Goal: Task Accomplishment & Management: Use online tool/utility

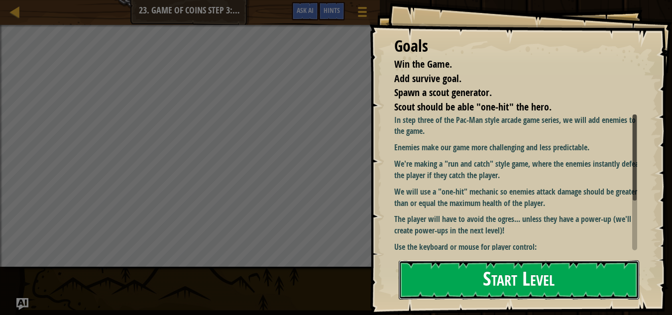
click at [524, 270] on button "Start Level" at bounding box center [519, 279] width 241 height 39
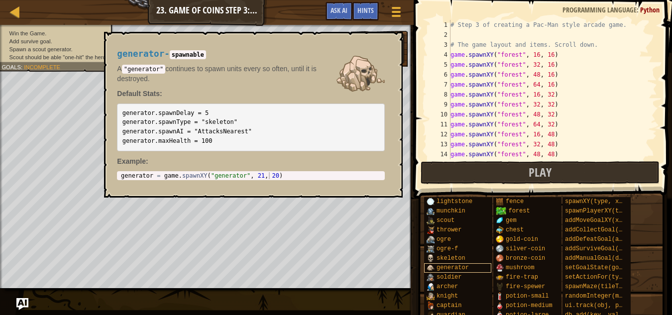
click at [446, 265] on span "generator" at bounding box center [453, 267] width 32 height 7
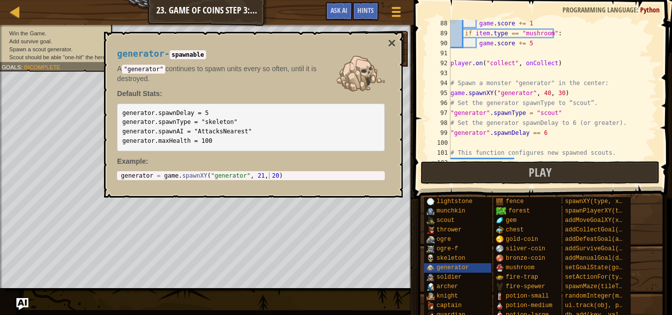
scroll to position [868, 0]
click at [487, 112] on div "game . score += 1 if item . type == "mushroom" : game . score += 5 player . on …" at bounding box center [549, 97] width 201 height 159
click at [534, 132] on div "game . score += 1 if item . type == "mushroom" : game . score += 5 player . on …" at bounding box center [549, 97] width 201 height 159
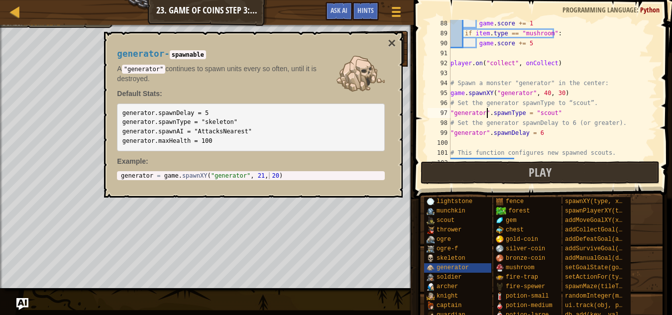
click at [486, 112] on div "game . score += 1 if item . type == "mushroom" : game . score += 5 player . on …" at bounding box center [549, 97] width 201 height 159
click at [454, 112] on div "game . score += 1 if item . type == "mushroom" : game . score += 5 player . on …" at bounding box center [549, 97] width 201 height 159
click at [487, 131] on div "game . score += 1 if item . type == "mushroom" : game . score += 5 player . on …" at bounding box center [549, 97] width 201 height 159
click at [453, 132] on div "game . score += 1 if item . type == "mushroom" : game . score += 5 player . on …" at bounding box center [549, 97] width 201 height 159
click at [391, 44] on button "×" at bounding box center [392, 43] width 8 height 14
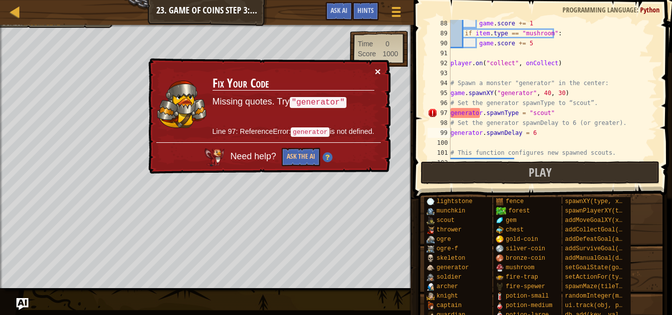
click at [380, 72] on button "×" at bounding box center [378, 71] width 6 height 10
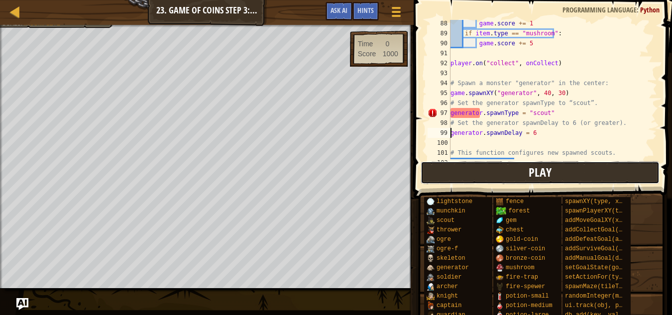
click at [475, 175] on button "Play" at bounding box center [540, 172] width 239 height 23
click at [483, 171] on button "Play" at bounding box center [540, 172] width 239 height 23
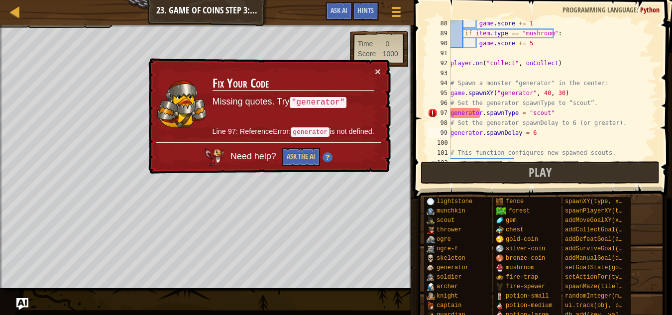
click at [479, 113] on div "game . score += 1 if item . type == "mushroom" : game . score += 5 player . on …" at bounding box center [549, 97] width 201 height 159
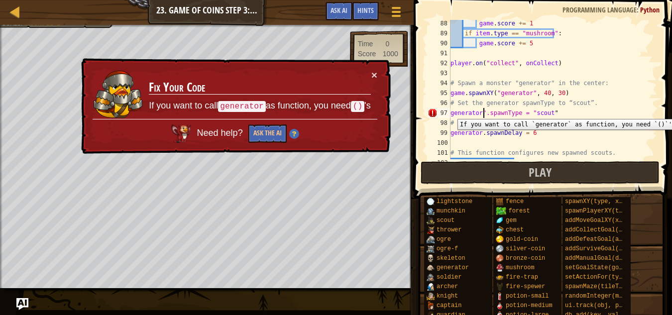
click at [451, 113] on div "game . score += 1 if item . type == "mushroom" : game . score += 5 player . on …" at bounding box center [549, 97] width 201 height 159
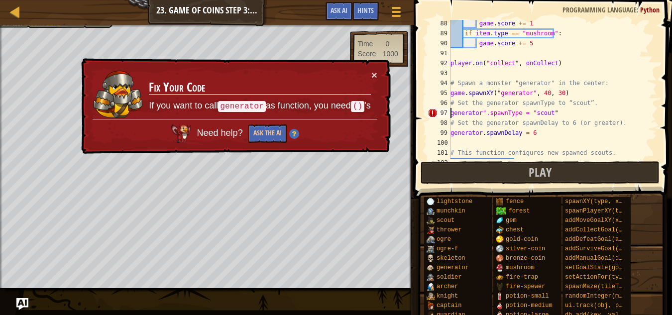
click at [451, 113] on div "game . score += 1 if item . type == "mushroom" : game . score += 5 player . on …" at bounding box center [549, 97] width 201 height 159
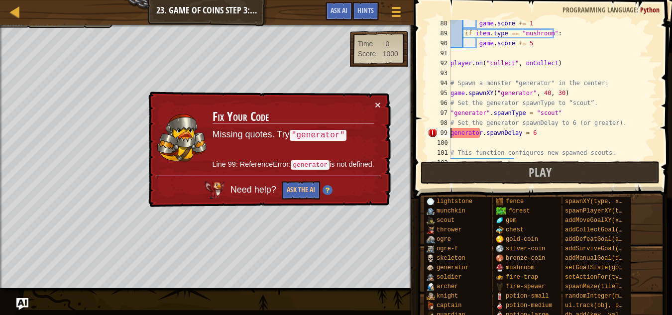
click at [451, 132] on div "game . score += 1 if item . type == "mushroom" : game . score += 5 player . on …" at bounding box center [549, 97] width 201 height 159
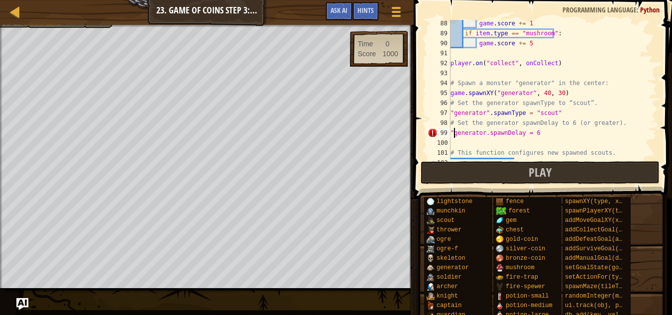
click at [483, 134] on div "game . score += 1 if item . type == "mushroom" : game . score += 5 player . on …" at bounding box center [549, 97] width 201 height 159
type textarea ""generator".spawnDelay = 6"
click at [509, 170] on button "Play" at bounding box center [540, 172] width 239 height 23
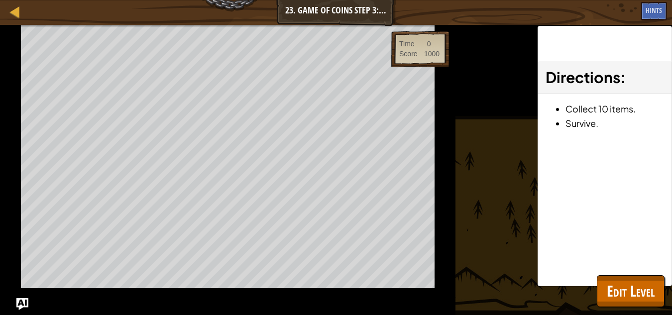
click at [567, 176] on div "Directions : Collect 10 items. Survive." at bounding box center [605, 156] width 134 height 260
click at [552, 170] on div "Directions : Collect 10 items. Survive." at bounding box center [605, 156] width 134 height 260
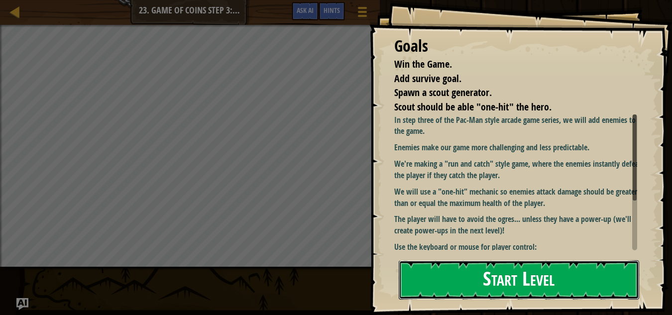
click at [486, 272] on button "Start Level" at bounding box center [519, 279] width 241 height 39
click at [497, 280] on button "Start Level" at bounding box center [519, 279] width 241 height 39
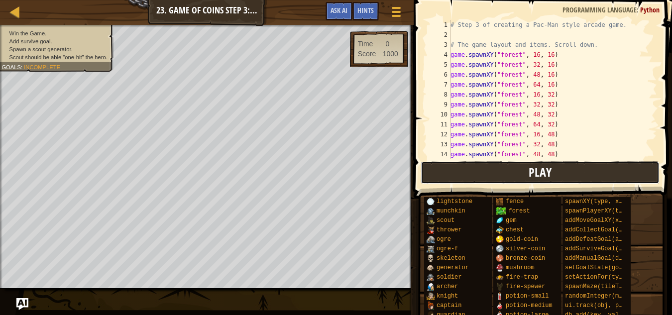
click at [563, 176] on button "Play" at bounding box center [540, 172] width 239 height 23
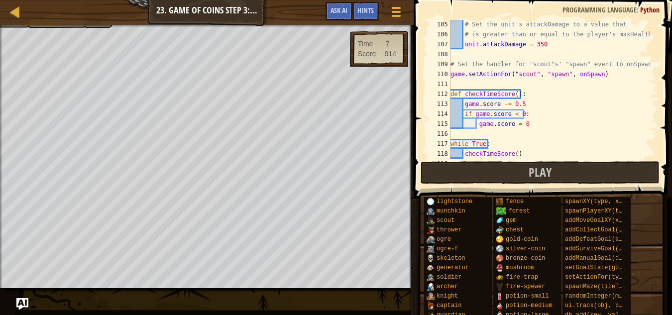
scroll to position [1066, 0]
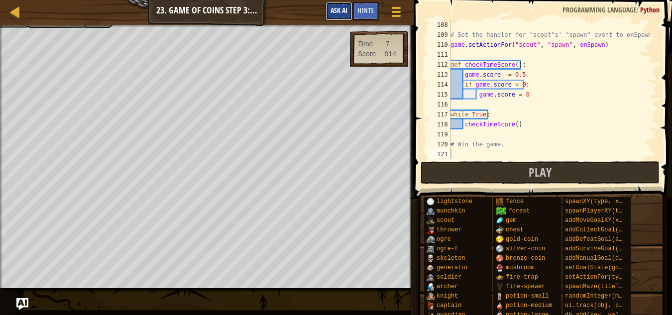
click at [336, 14] on span "Ask AI" at bounding box center [339, 9] width 17 height 9
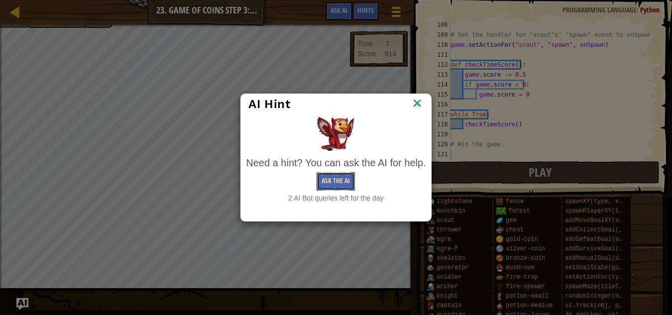
click at [342, 173] on button "Ask the AI" at bounding box center [336, 181] width 38 height 18
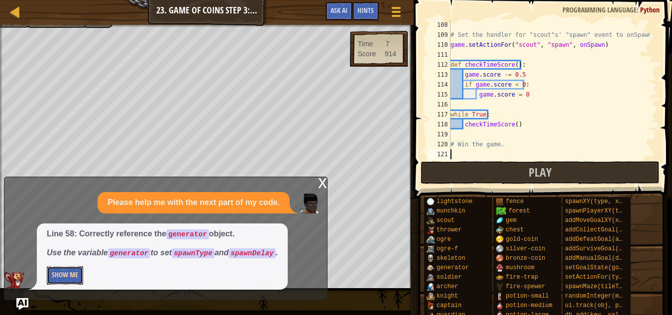
click at [81, 276] on button "Show Me" at bounding box center [65, 275] width 36 height 18
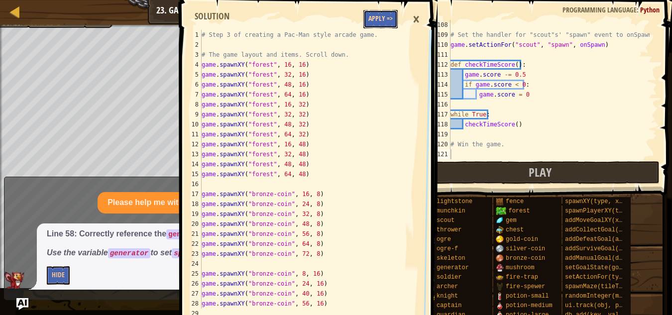
click at [380, 13] on button "Apply =>" at bounding box center [381, 19] width 34 height 18
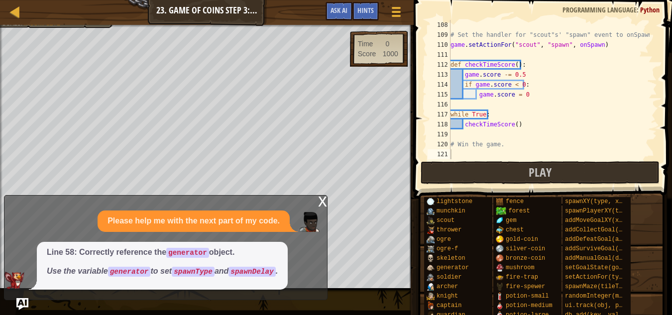
click at [321, 200] on div "x" at bounding box center [322, 201] width 9 height 10
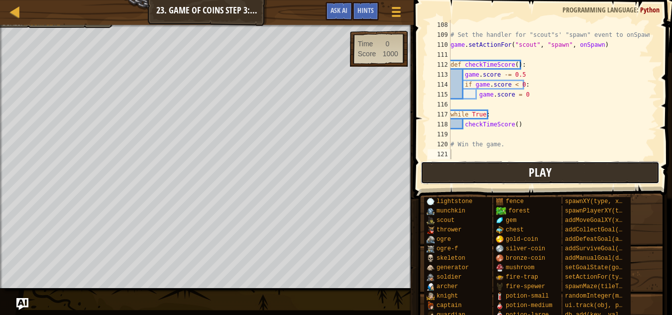
click at [464, 167] on button "Play" at bounding box center [540, 172] width 239 height 23
click at [471, 178] on button "Play" at bounding box center [540, 172] width 239 height 23
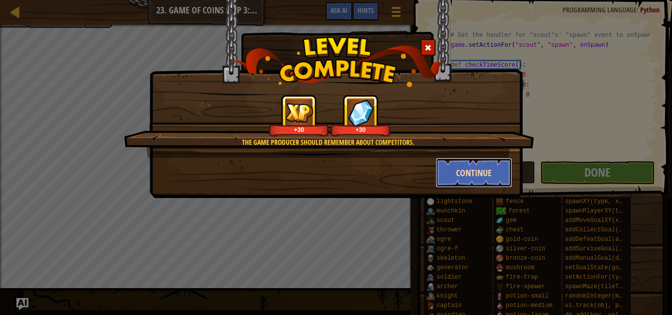
click at [477, 177] on button "Continue" at bounding box center [474, 173] width 77 height 30
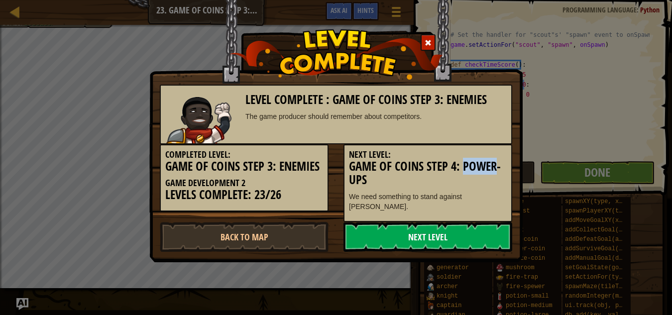
click at [446, 227] on link "Next Level" at bounding box center [428, 237] width 169 height 30
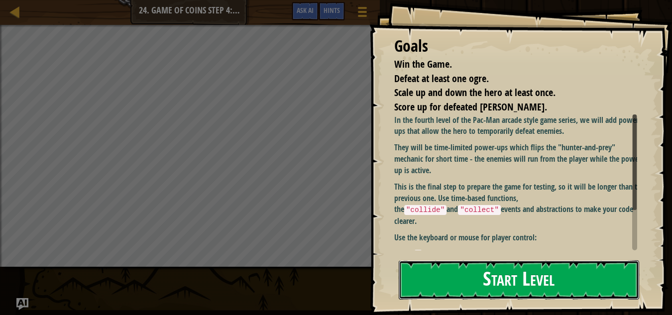
click at [474, 275] on button "Start Level" at bounding box center [519, 279] width 241 height 39
click at [532, 277] on button "Start Level" at bounding box center [519, 279] width 241 height 39
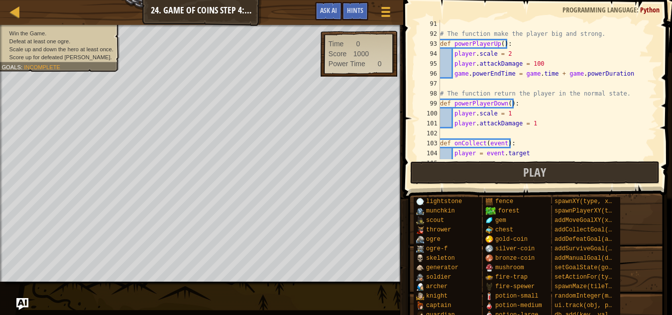
scroll to position [1026, 0]
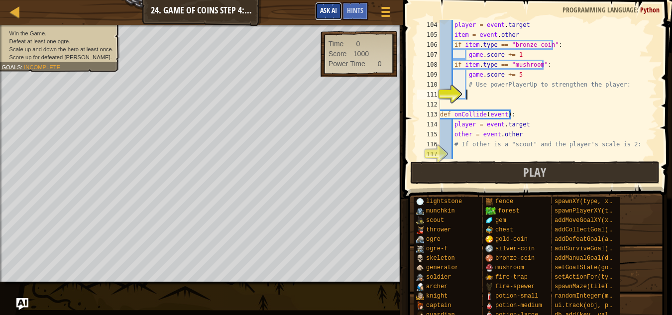
click at [335, 7] on span "Ask AI" at bounding box center [328, 9] width 17 height 9
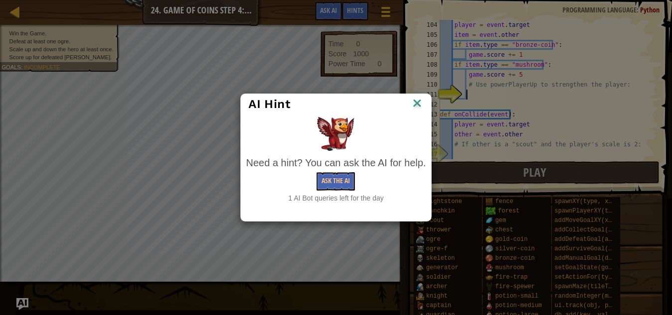
click at [417, 100] on img at bounding box center [417, 104] width 13 height 15
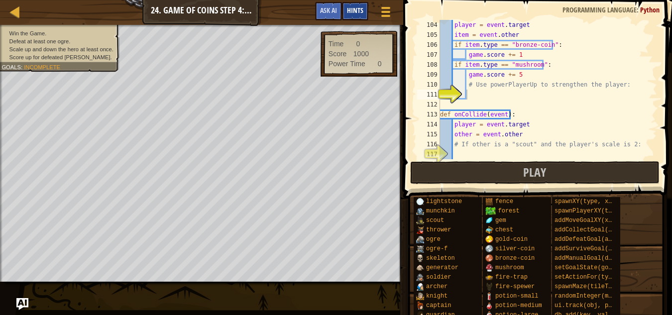
click at [356, 12] on span "Hints" at bounding box center [355, 9] width 16 height 9
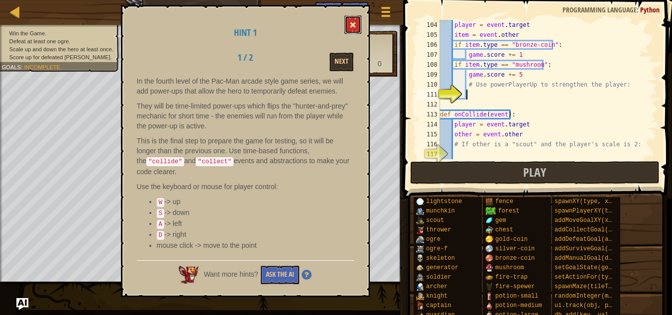
click at [349, 30] on button at bounding box center [353, 24] width 17 height 18
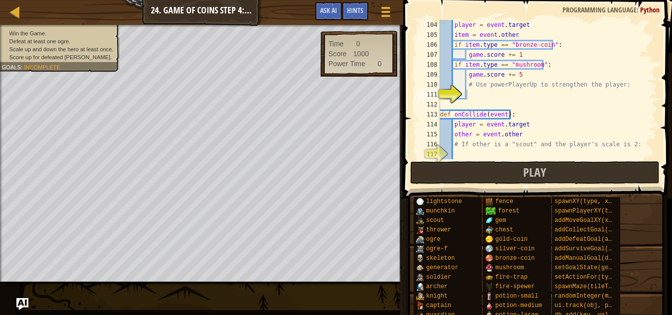
click at [523, 93] on div "player = event . target item = event . other if item . type == "bronze-coin" : …" at bounding box center [544, 99] width 212 height 159
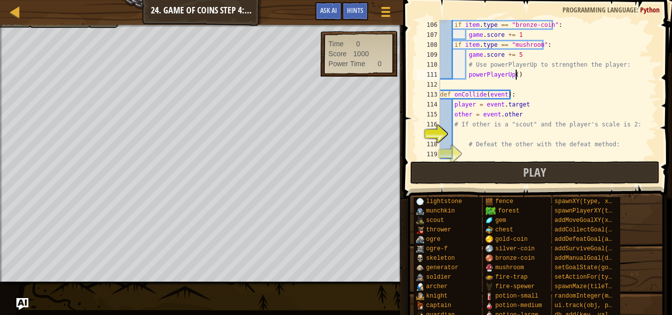
scroll to position [1046, 0]
click at [387, 15] on span at bounding box center [385, 16] width 9 height 2
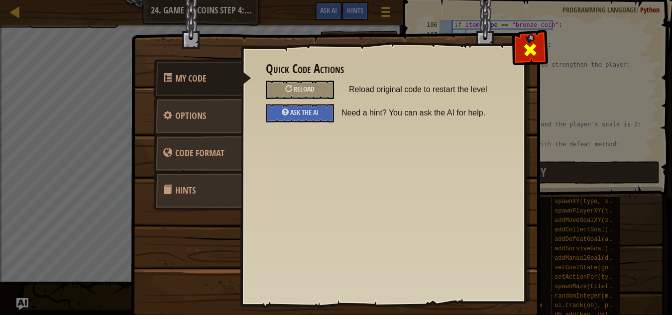
click at [533, 52] on span at bounding box center [530, 50] width 16 height 16
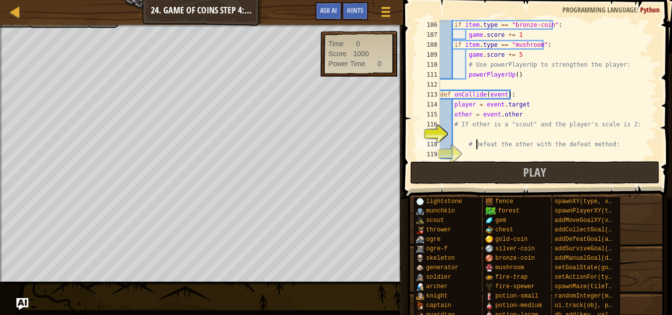
click at [478, 140] on div "if item . type == "bronze-coin" : game . score += 1 if item . type == "mushroom…" at bounding box center [544, 99] width 212 height 159
type textarea "# Defeat the other with the defeat method:"
click at [477, 136] on div "if item . type == "bronze-coin" : game . score += 1 if item . type == "mushroom…" at bounding box center [544, 99] width 212 height 159
type textarea "if other == scout player.scale == 2:"
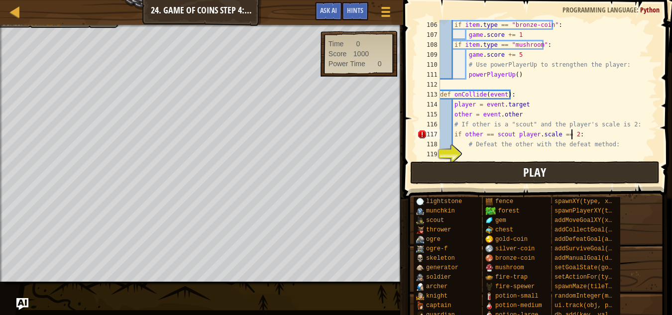
scroll to position [4, 10]
click at [488, 158] on div "if item . type == "bronze-coin" : game . score += 1 if item . type == "mushroom…" at bounding box center [544, 99] width 212 height 159
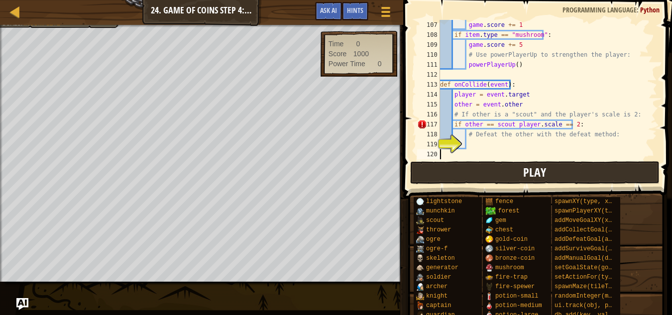
scroll to position [4, 0]
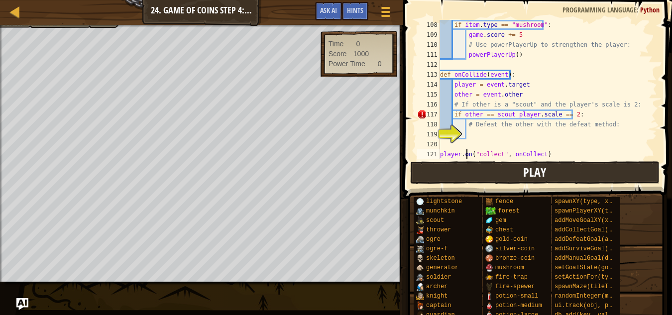
type textarea "# Assign the event handler for the player's "collide" event:"
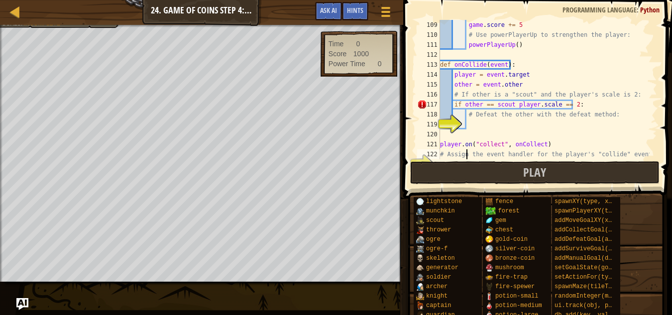
click at [499, 127] on div "game . score += 5 # Use powerPlayerUp to strengthen the player: powerPlayerUp (…" at bounding box center [544, 99] width 212 height 159
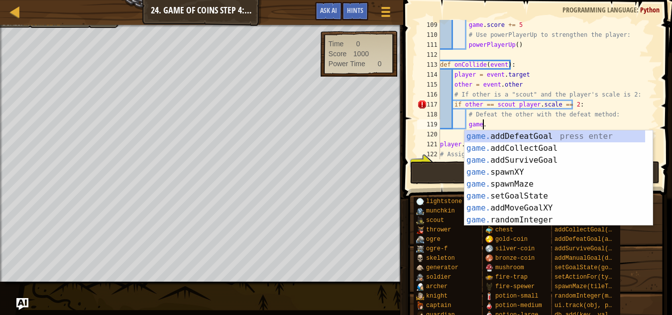
scroll to position [4, 3]
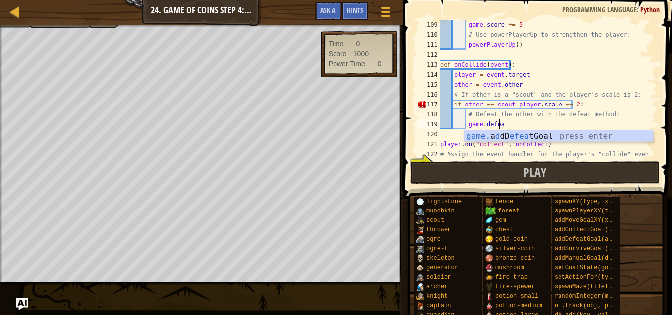
type textarea "game.defeat"
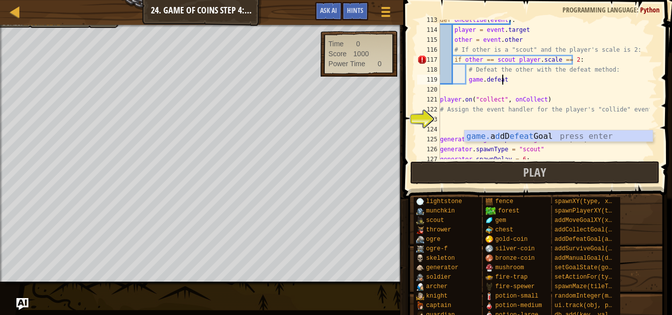
scroll to position [1135, 0]
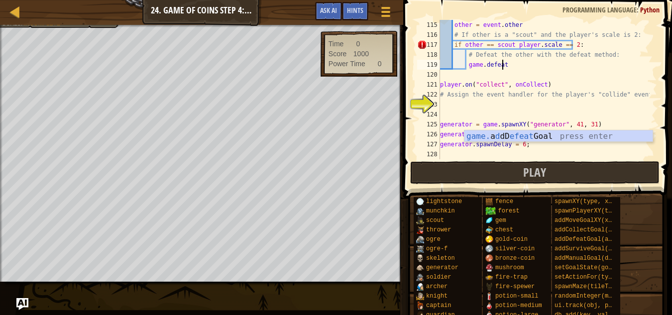
click at [574, 109] on div "other = event . other # If other is a "scout" and the player's scale is 2: if o…" at bounding box center [544, 99] width 212 height 159
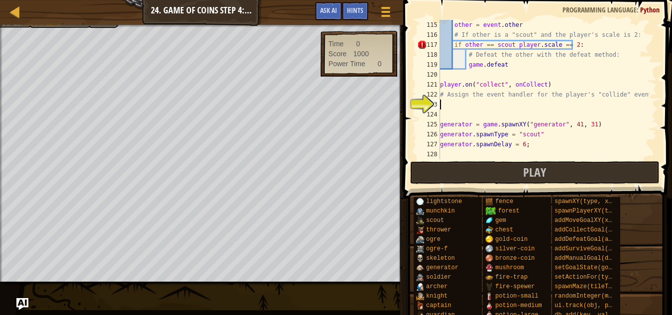
scroll to position [4, 0]
type textarea "g"
click at [497, 103] on div "other = event . other # If other is a "scout" and the player's scale is 2: if o…" at bounding box center [544, 99] width 212 height 159
click at [503, 104] on div "other = event . other # If other is a "scout" and the player's scale is 2: if o…" at bounding box center [544, 99] width 212 height 159
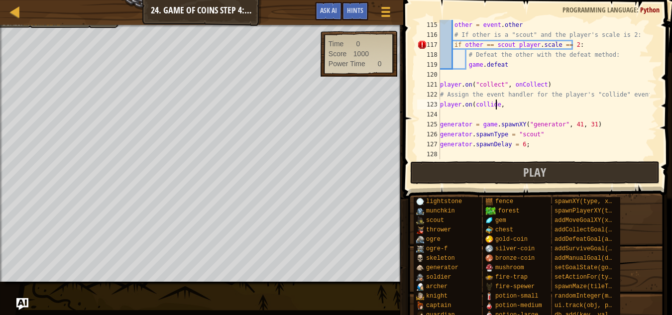
click at [503, 104] on div "other = event . other # If other is a "scout" and the player's scale is 2: if o…" at bounding box center [544, 99] width 212 height 159
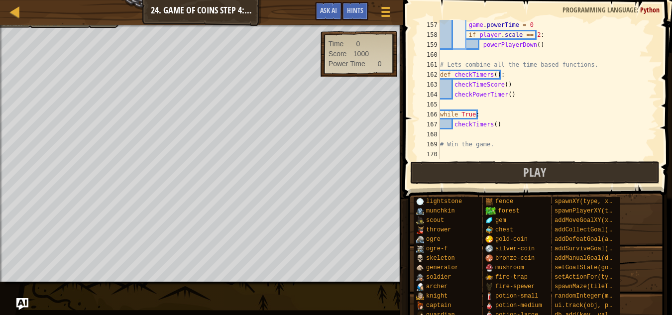
scroll to position [1554, 0]
click at [596, 179] on button "Play" at bounding box center [535, 172] width 250 height 23
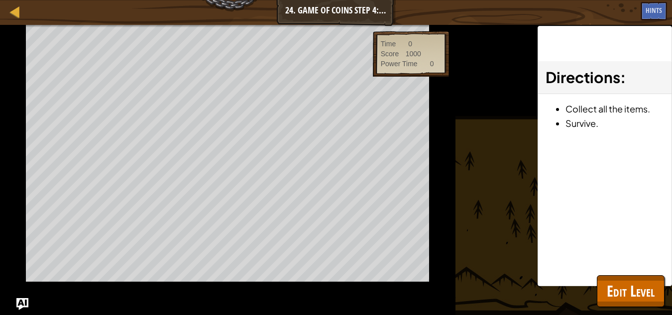
click at [593, 178] on div "Directions : Collect all the items. Survive." at bounding box center [605, 156] width 134 height 260
click at [573, 175] on div "Directions : Collect all the items. Survive." at bounding box center [605, 156] width 134 height 260
click at [545, 169] on div "Directions : Collect all the items. Survive." at bounding box center [605, 156] width 134 height 260
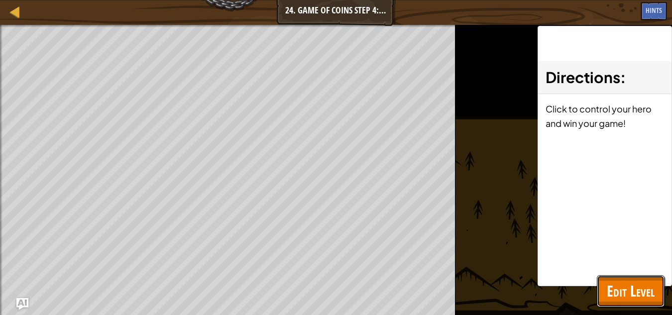
click at [615, 294] on span "Edit Level" at bounding box center [631, 291] width 48 height 20
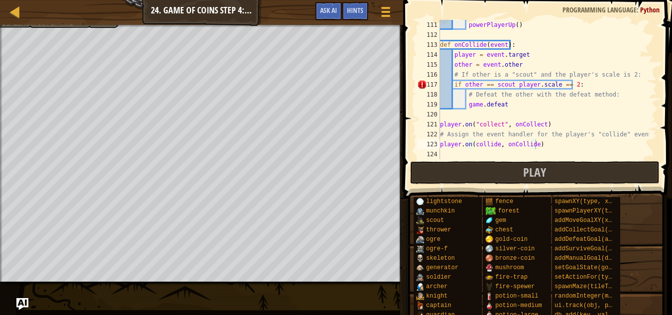
scroll to position [1096, 0]
click at [329, 9] on span "Ask AI" at bounding box center [328, 9] width 17 height 9
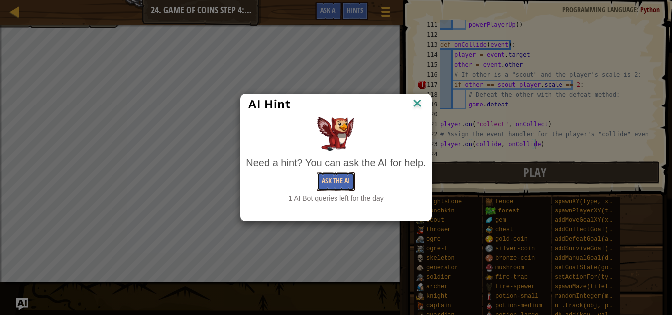
click at [341, 183] on button "Ask the AI" at bounding box center [336, 181] width 38 height 18
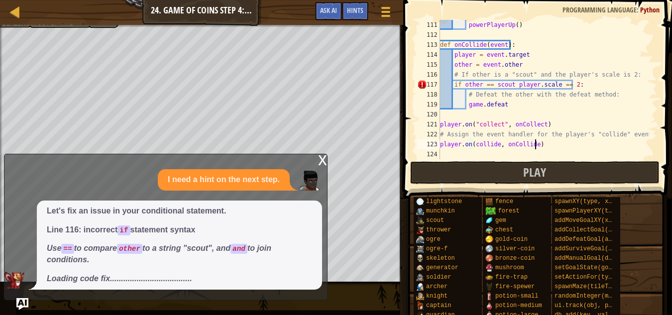
click at [509, 85] on div "powerPlayerUp ( ) def onCollide ( event ) : player = event . target other = eve…" at bounding box center [544, 99] width 212 height 159
click at [493, 85] on div "powerPlayerUp ( ) def onCollide ( event ) : player = event . target other = eve…" at bounding box center [544, 99] width 212 height 159
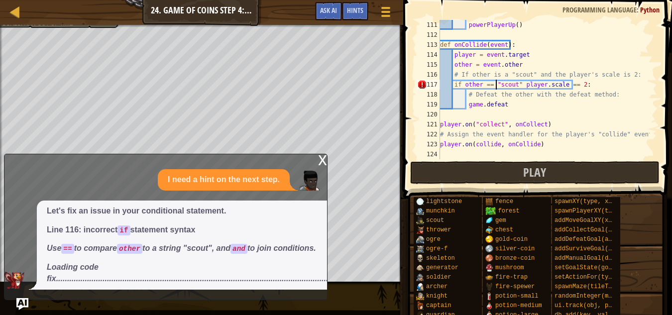
type textarea "if other == "scout" player.scale == 2:"
click at [66, 191] on div "I need a hint on the next step." at bounding box center [163, 179] width 318 height 21
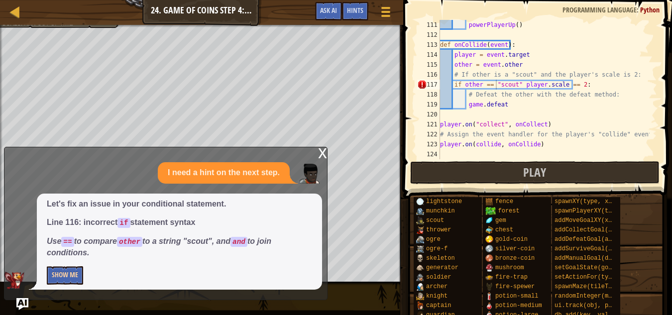
drag, startPoint x: 72, startPoint y: 282, endPoint x: 71, endPoint y: 277, distance: 5.2
click at [71, 277] on div "I need a hint on the next step. Let's fix an issue in your conditional statemen…" at bounding box center [163, 225] width 318 height 127
click at [71, 277] on button "Show Me" at bounding box center [65, 275] width 36 height 18
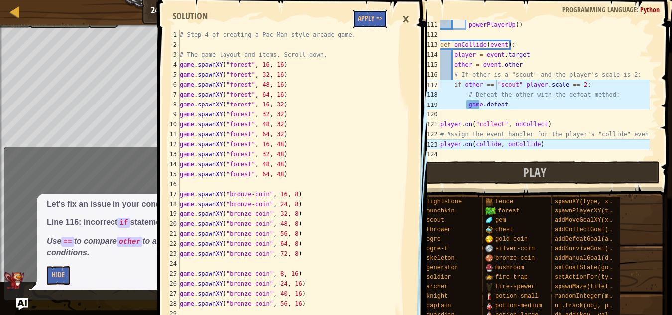
click at [374, 22] on button "Apply =>" at bounding box center [370, 19] width 34 height 18
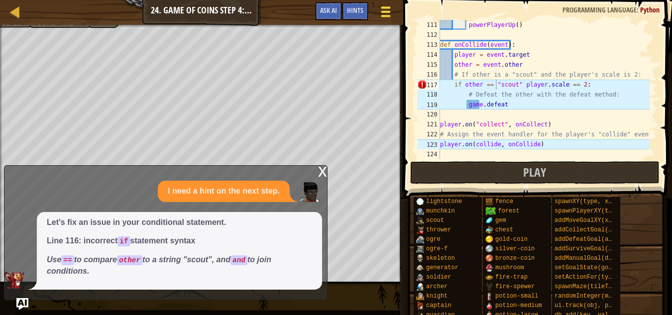
click at [374, 18] on button "Game Menu" at bounding box center [386, 13] width 26 height 24
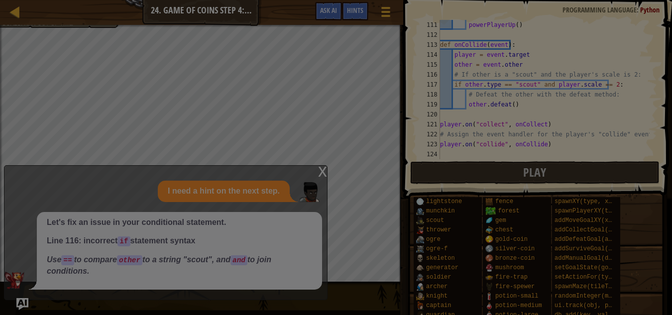
scroll to position [4, 0]
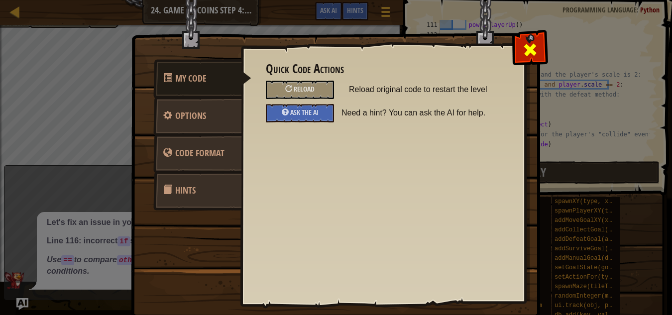
click at [528, 40] on div at bounding box center [529, 47] width 31 height 31
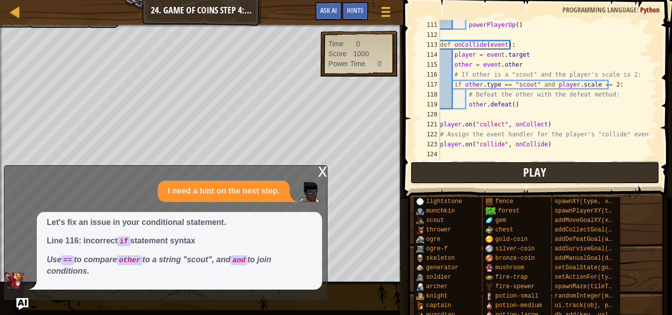
click at [439, 174] on button "Play" at bounding box center [535, 172] width 250 height 23
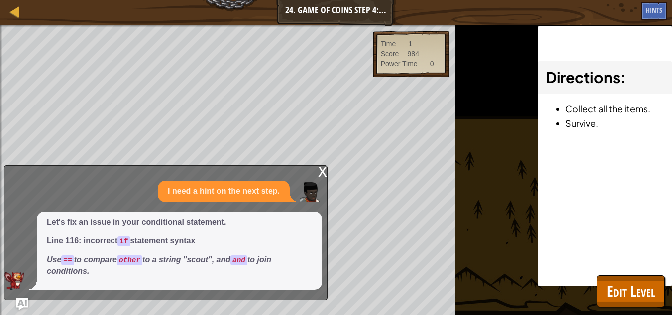
click at [321, 170] on div "x" at bounding box center [322, 171] width 9 height 10
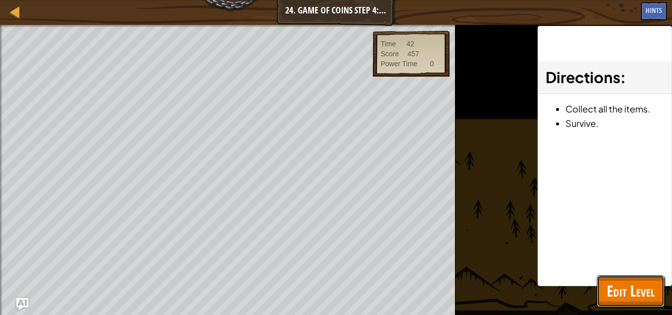
click at [612, 297] on span "Edit Level" at bounding box center [631, 291] width 48 height 20
click at [0, 0] on span "randomInteger(min, max)" at bounding box center [0, 0] width 0 height 0
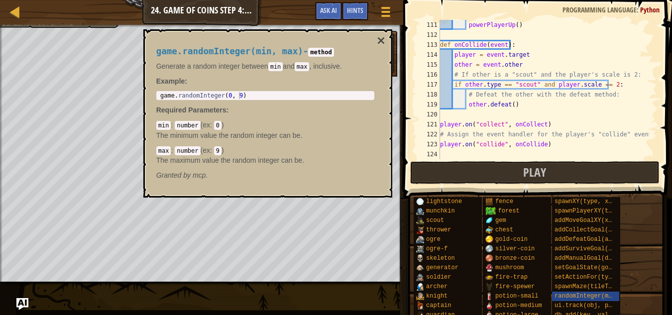
click at [636, 288] on div "lightstone munchkin scout thrower ogre ogre-f skeleton generator soldier [PERSO…" at bounding box center [539, 292] width 252 height 191
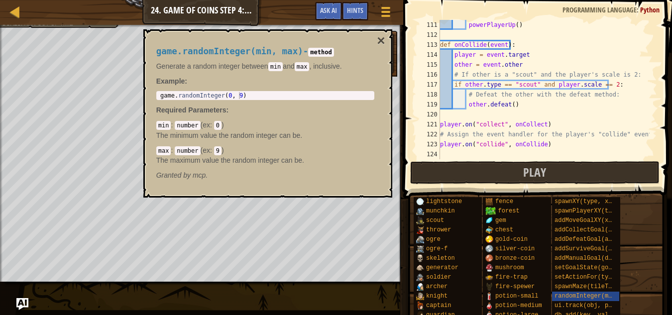
click at [638, 304] on div "lightstone munchkin scout thrower ogre ogre-f skeleton generator soldier [PERSO…" at bounding box center [539, 292] width 252 height 191
click at [603, 293] on span "randomInteger(min, max)" at bounding box center [596, 296] width 83 height 7
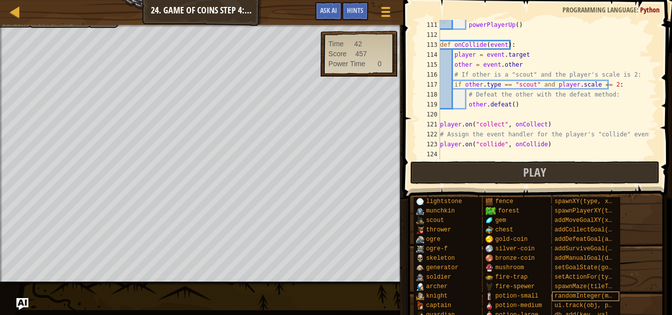
click at [604, 297] on span "randomInteger(min, max)" at bounding box center [596, 296] width 83 height 7
click at [604, 296] on span "randomInteger(min, max)" at bounding box center [596, 296] width 83 height 7
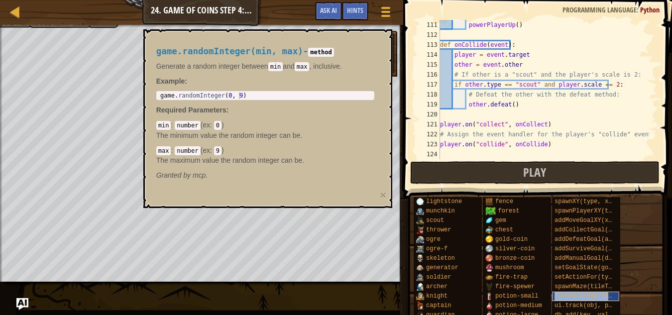
click at [610, 295] on span "randomInteger(min, max)" at bounding box center [596, 296] width 83 height 7
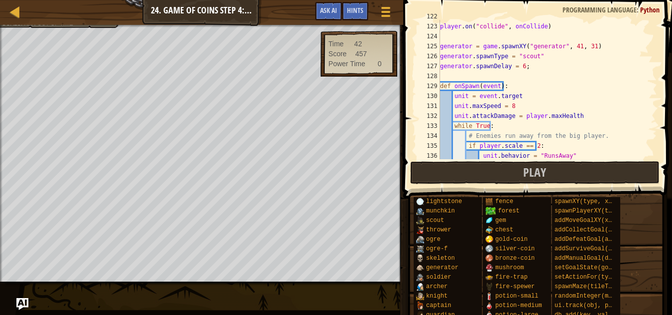
scroll to position [1222, 0]
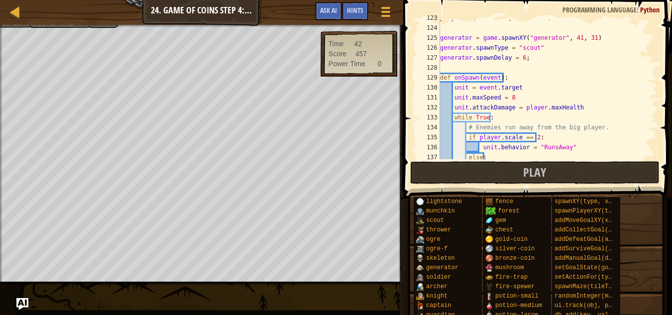
click at [523, 96] on div "player . on ( "collide" , onCollide ) generator = game . spawnXY ( "generator" …" at bounding box center [544, 92] width 212 height 159
click at [518, 178] on button "Play" at bounding box center [535, 172] width 250 height 23
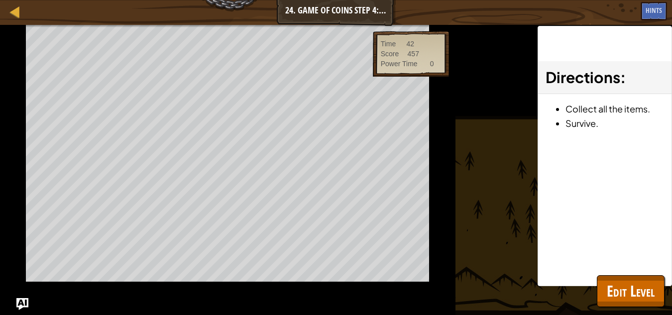
click at [485, 175] on div "Win the Game. Defeat at least one ogre. Scale up and down the hero at least onc…" at bounding box center [336, 170] width 672 height 290
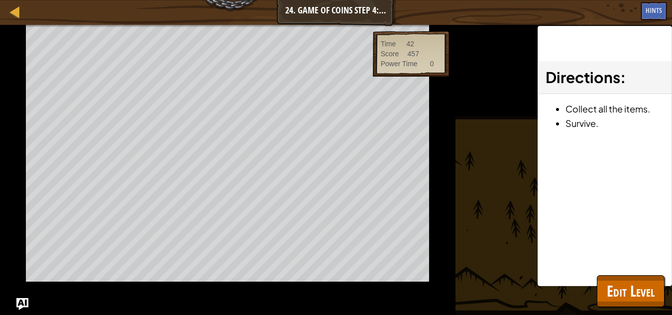
click at [485, 175] on div "Win the Game. Defeat at least one ogre. Scale up and down the hero at least onc…" at bounding box center [336, 170] width 672 height 290
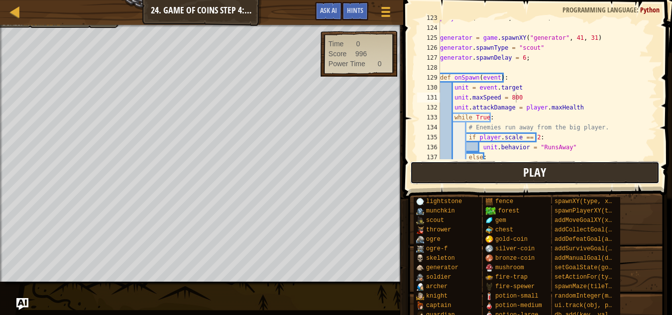
click at [505, 174] on button "Play" at bounding box center [535, 172] width 250 height 23
click at [517, 98] on div "player . on ( "collide" , onCollide ) generator = game . spawnXY ( "generator" …" at bounding box center [544, 92] width 212 height 159
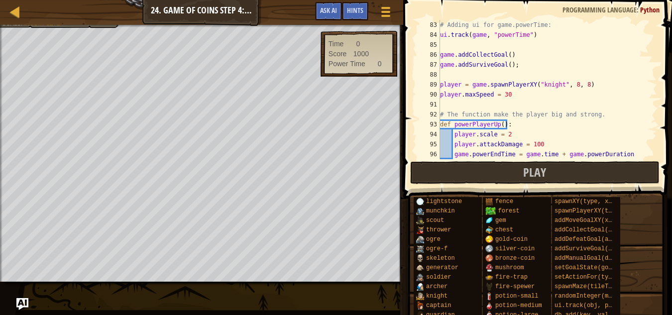
scroll to position [817, 0]
click at [509, 95] on div "# Adding ui for game.powerTime: ui . track ( game , "powerTime" ) game . addCol…" at bounding box center [544, 99] width 212 height 159
click at [520, 179] on button "Play" at bounding box center [535, 172] width 250 height 23
click at [521, 176] on div "Win the Game. Defeat at least one ogre. Scale up and down the hero at least onc…" at bounding box center [336, 153] width 672 height 257
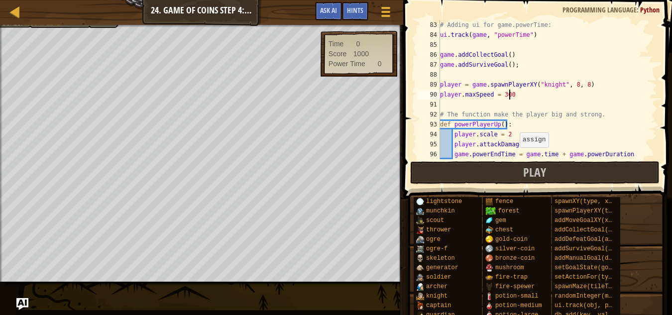
click at [521, 176] on div "Win the Game. Defeat at least one ogre. Scale up and down the hero at least onc…" at bounding box center [336, 153] width 672 height 257
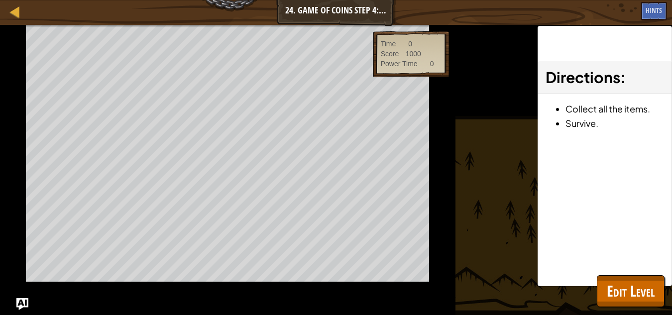
click at [521, 176] on div "Win the Game. Defeat at least one ogre. Scale up and down the hero at least onc…" at bounding box center [336, 170] width 672 height 290
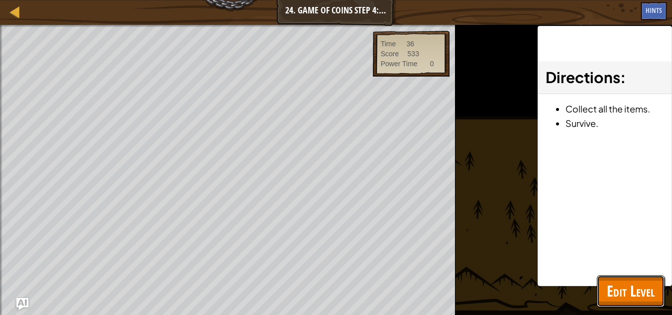
click at [651, 281] on span "Edit Level" at bounding box center [631, 291] width 48 height 20
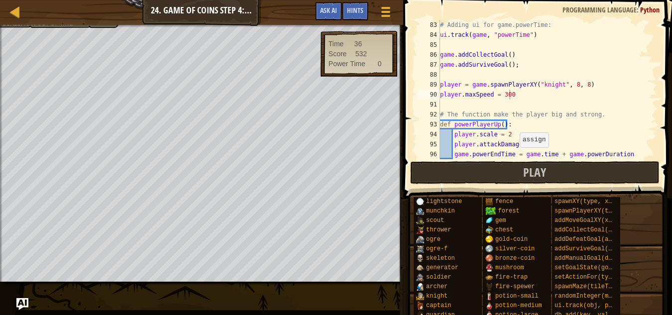
click at [630, 294] on div "lightstone munchkin scout thrower ogre ogre-f skeleton generator soldier [PERSO…" at bounding box center [539, 292] width 252 height 191
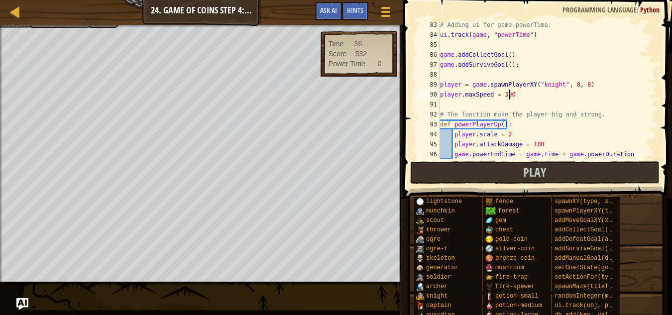
type textarea "player.maxSpeed = 30"
click at [541, 172] on span "Play" at bounding box center [534, 172] width 23 height 16
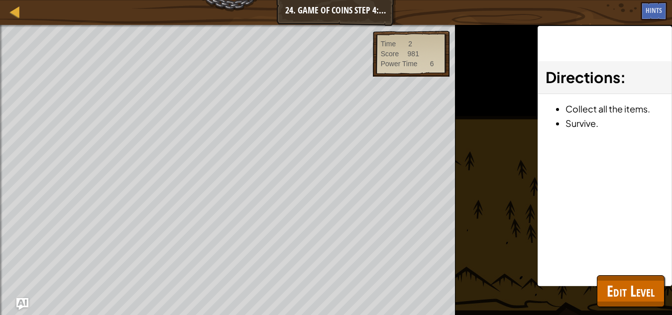
click at [541, 172] on div "Directions : Collect all the items. Survive." at bounding box center [605, 156] width 134 height 260
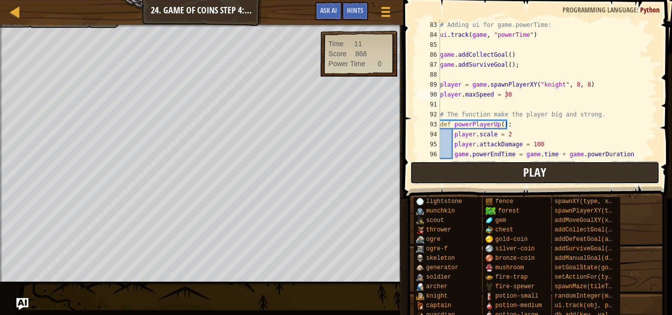
click at [527, 172] on span "Play" at bounding box center [534, 172] width 23 height 16
click at [527, 172] on div "Win the Game. Defeat at least one ogre. Scale up and down the hero at least onc…" at bounding box center [336, 153] width 672 height 257
click at [505, 169] on div "Win the Game. Defeat at least one ogre. Scale up and down the hero at least onc…" at bounding box center [336, 153] width 672 height 257
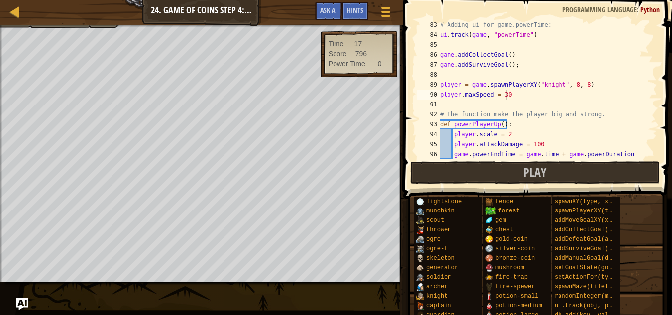
click at [505, 169] on div "Win the Game. Defeat at least one ogre. Scale up and down the hero at least onc…" at bounding box center [336, 153] width 672 height 257
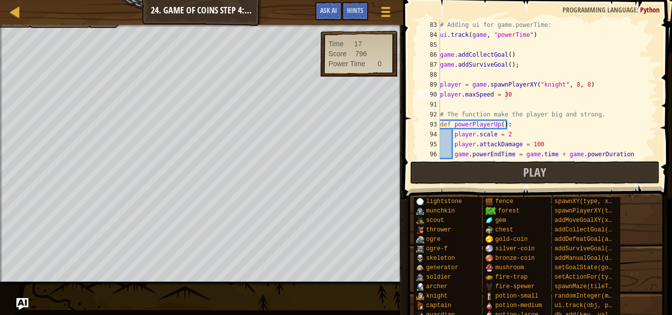
click at [505, 169] on div "Win the Game. Defeat at least one ogre. Scale up and down the hero at least onc…" at bounding box center [336, 153] width 672 height 257
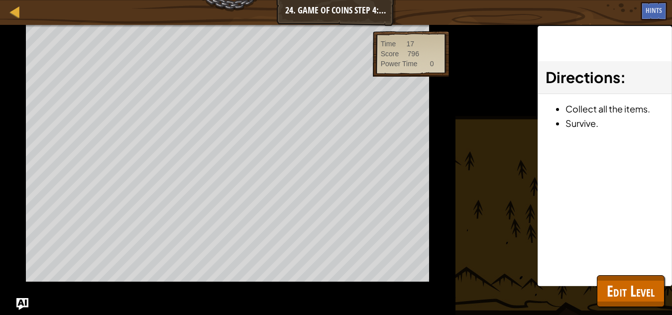
click at [479, 173] on div "Win the Game. Defeat at least one ogre. Scale up and down the hero at least onc…" at bounding box center [336, 170] width 672 height 290
click at [479, 175] on div "Win the Game. Defeat at least one ogre. Scale up and down the hero at least onc…" at bounding box center [336, 170] width 672 height 290
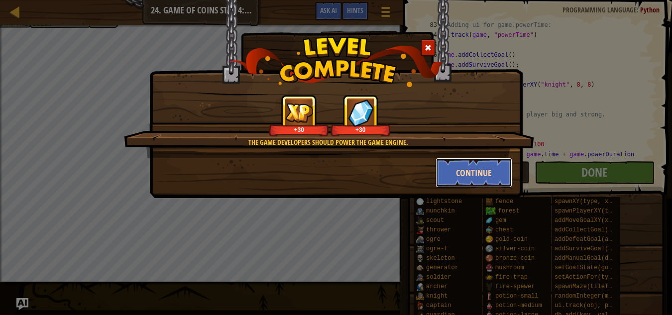
click at [471, 177] on button "Continue" at bounding box center [474, 173] width 77 height 30
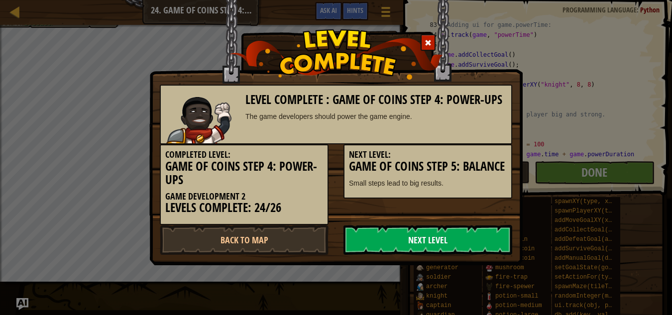
click at [420, 251] on link "Next Level" at bounding box center [428, 240] width 169 height 30
click at [413, 237] on link "Next Level" at bounding box center [428, 240] width 169 height 30
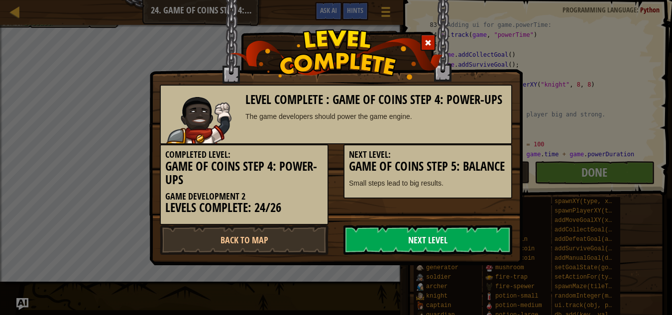
click at [413, 237] on link "Next Level" at bounding box center [428, 240] width 169 height 30
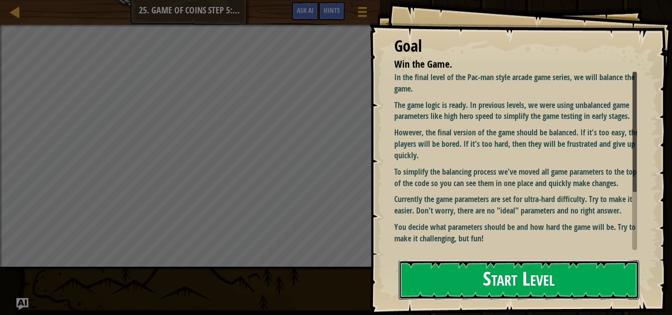
click at [440, 276] on button "Start Level" at bounding box center [519, 279] width 241 height 39
click at [462, 277] on button "Start Level" at bounding box center [519, 279] width 241 height 39
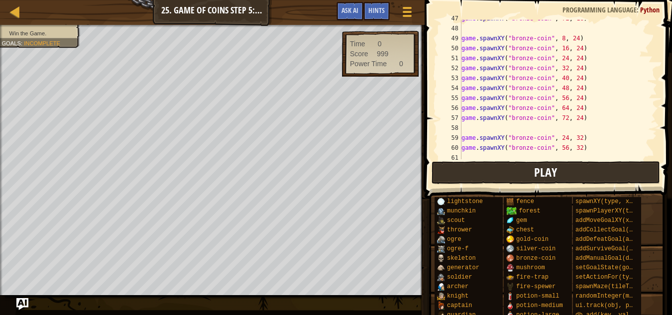
scroll to position [465, 0]
click at [554, 178] on span "Play" at bounding box center [545, 172] width 23 height 16
click at [521, 174] on div "Win the Game. Goals : Incomplete Time 0 Score 999 Power Time 0 ♫ Game" at bounding box center [336, 160] width 672 height 271
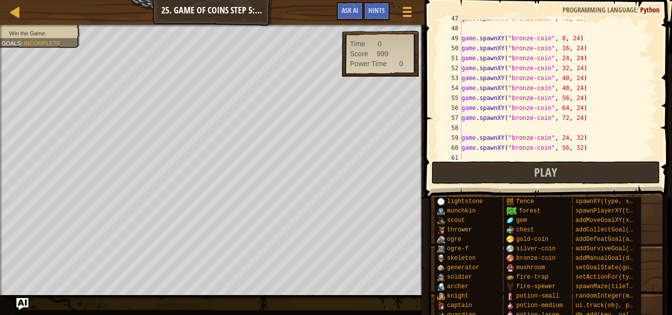
click at [521, 174] on div "Win the Game. Goals : Incomplete Time 0 Score 999 Power Time 0 ♫ Game" at bounding box center [336, 160] width 672 height 271
click at [56, 40] on span "Incomplete" at bounding box center [42, 43] width 36 height 6
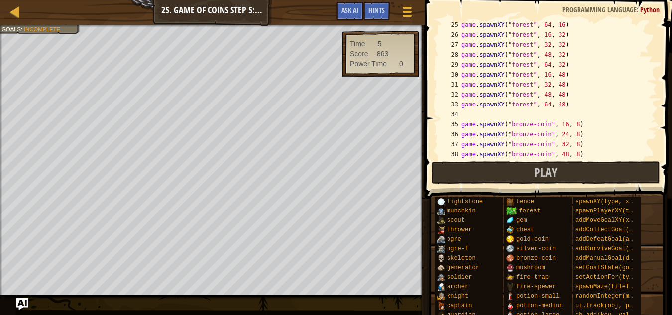
scroll to position [239, 0]
